Goal: Find specific page/section: Find specific page/section

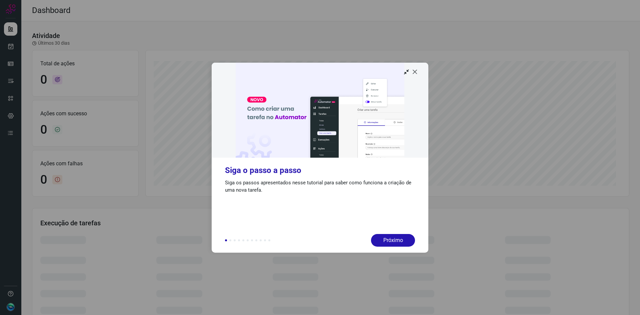
click at [415, 72] on icon at bounding box center [415, 71] width 7 height 7
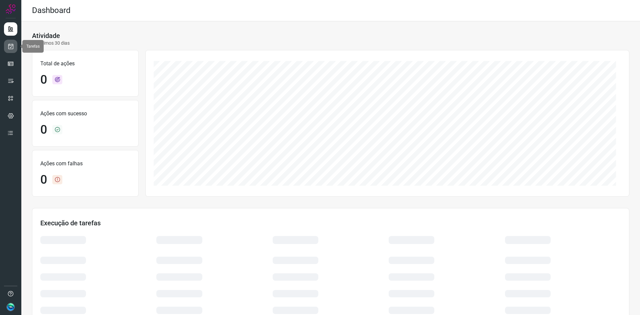
click at [10, 48] on icon at bounding box center [10, 46] width 7 height 7
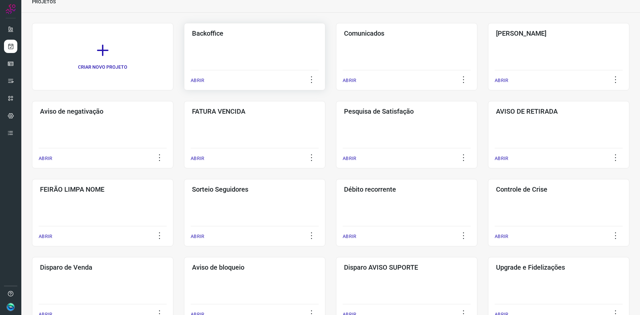
scroll to position [100, 0]
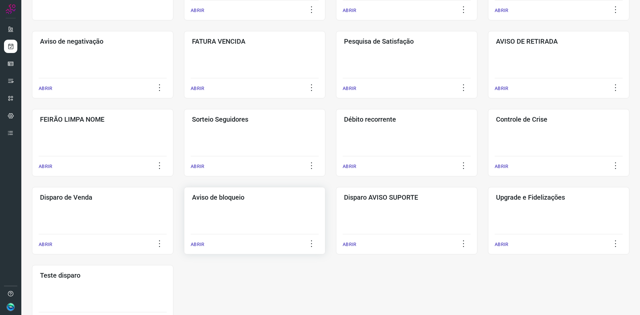
click at [229, 197] on h3 "Aviso de bloqueio" at bounding box center [254, 197] width 125 height 8
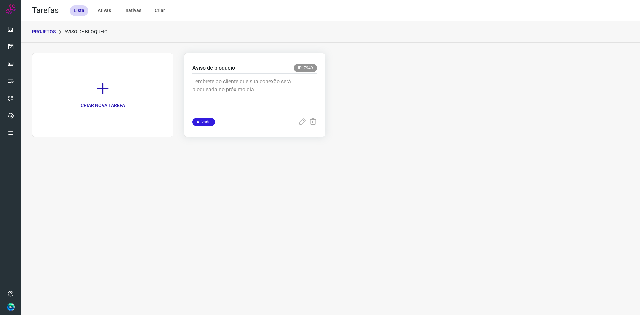
click at [234, 72] on div "Aviso de bloqueio ID: 7949" at bounding box center [254, 69] width 125 height 10
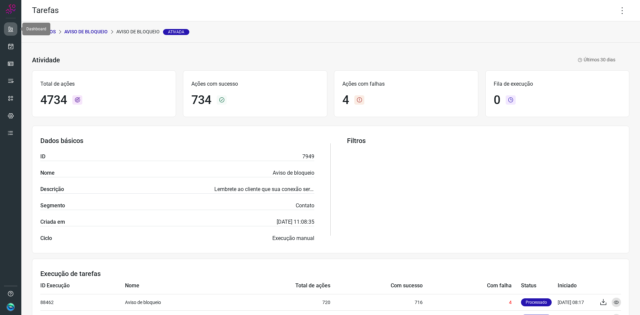
click at [10, 26] on icon at bounding box center [10, 29] width 7 height 7
